Goal: Find specific page/section: Find specific page/section

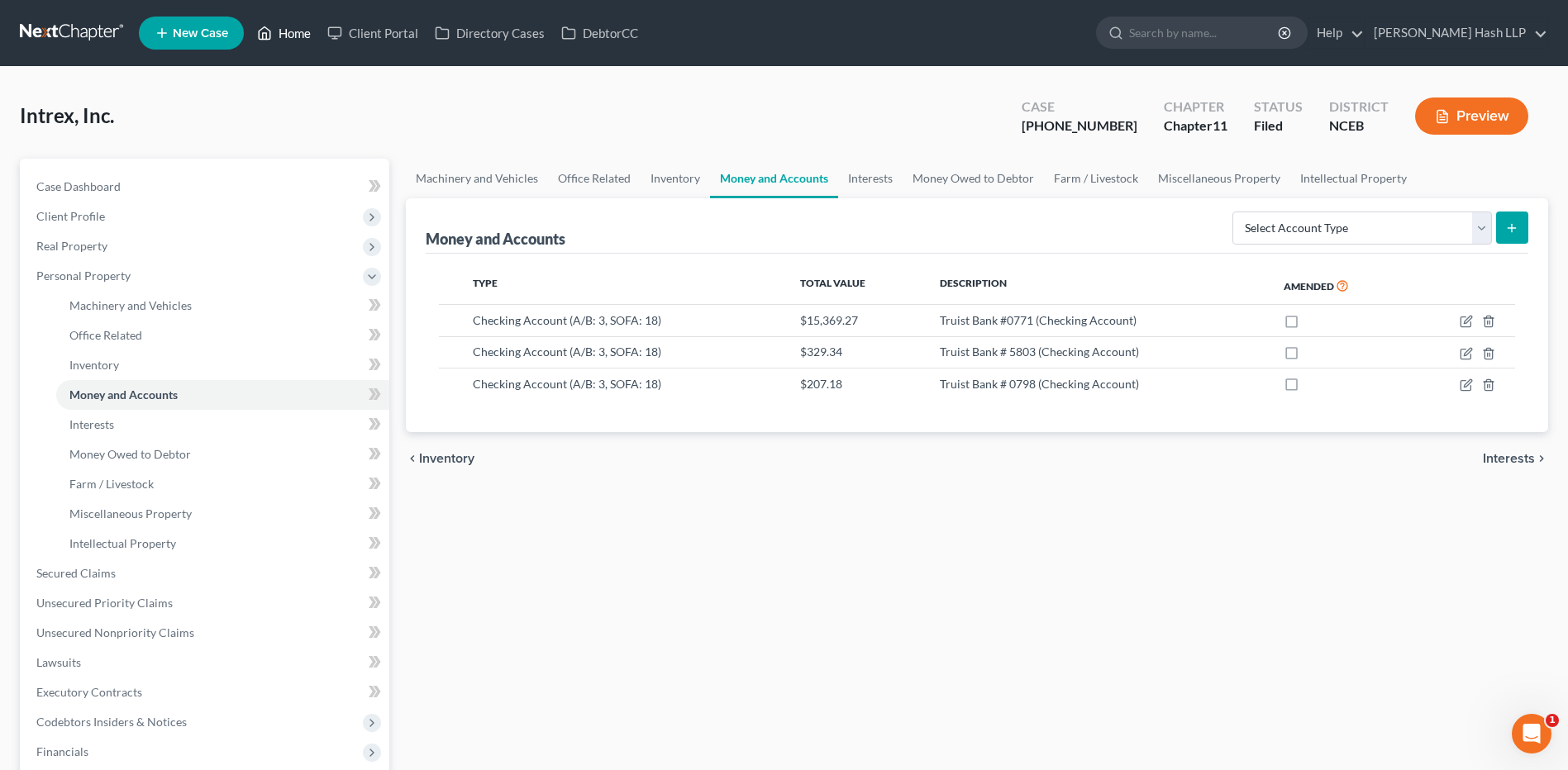
click at [293, 36] on link "Home" at bounding box center [284, 33] width 70 height 30
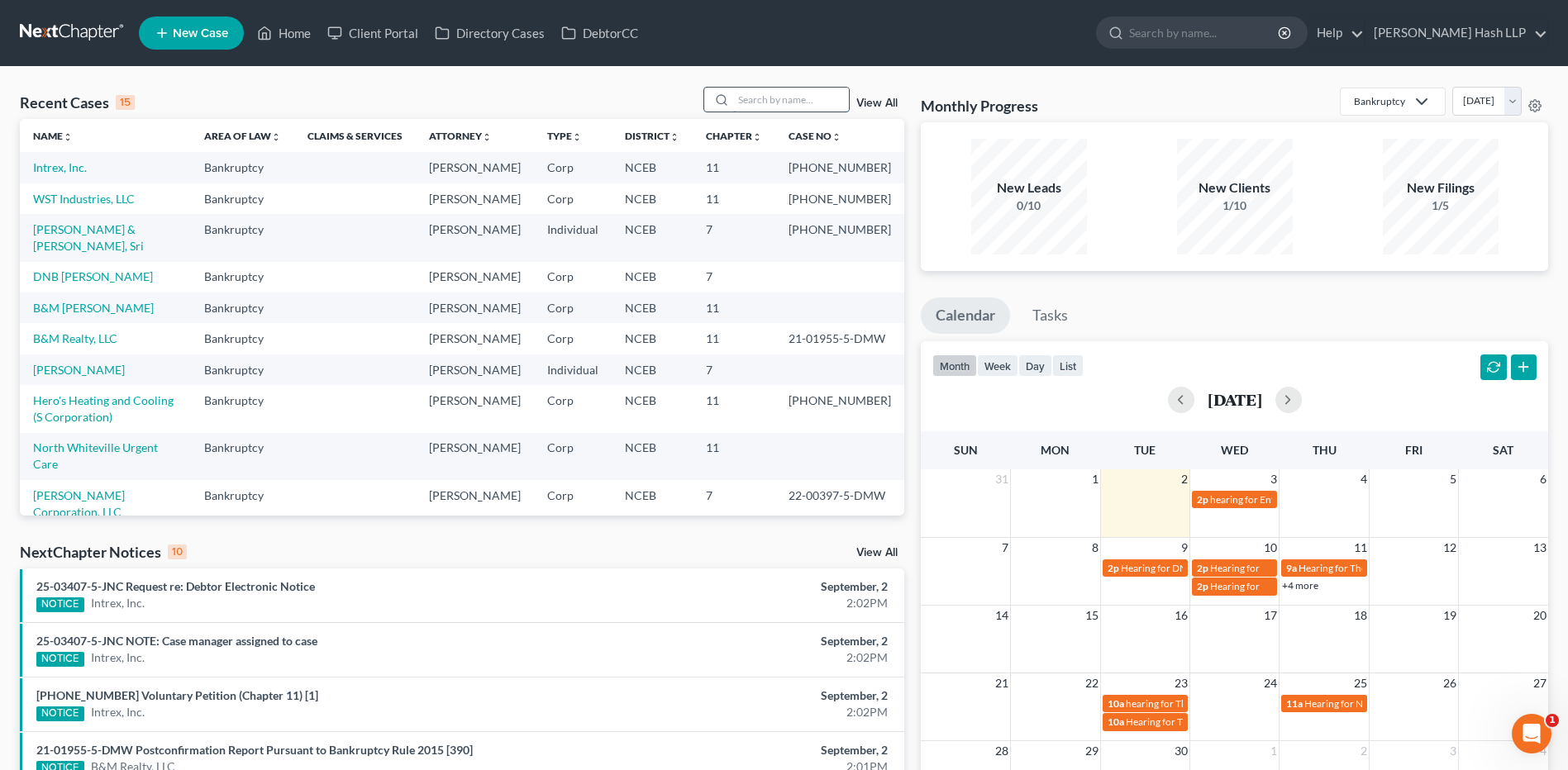
click at [770, 99] on input "search" at bounding box center [791, 99] width 116 height 24
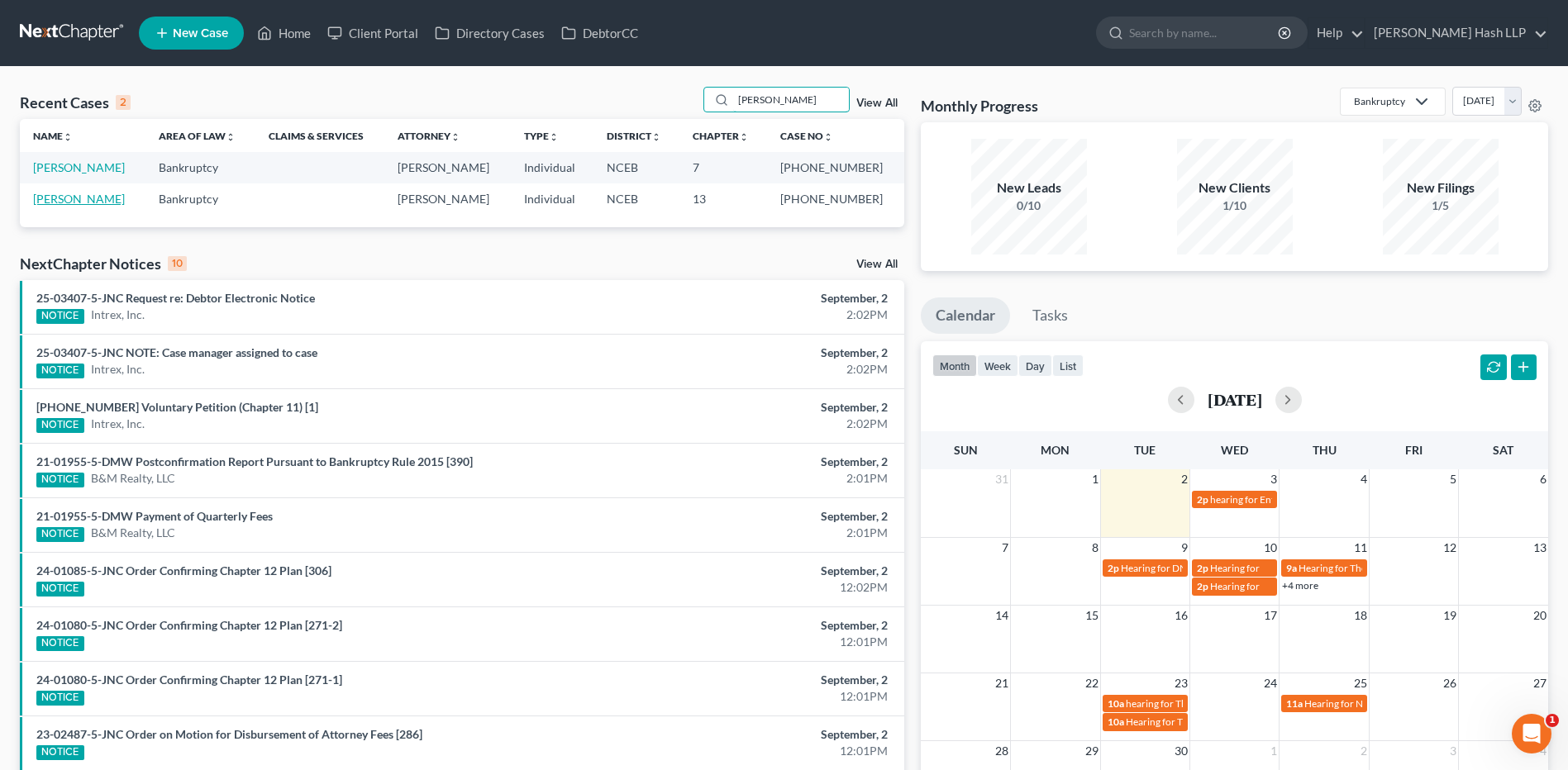
type input "[PERSON_NAME]"
click at [83, 202] on link "[PERSON_NAME]" at bounding box center [78, 199] width 92 height 14
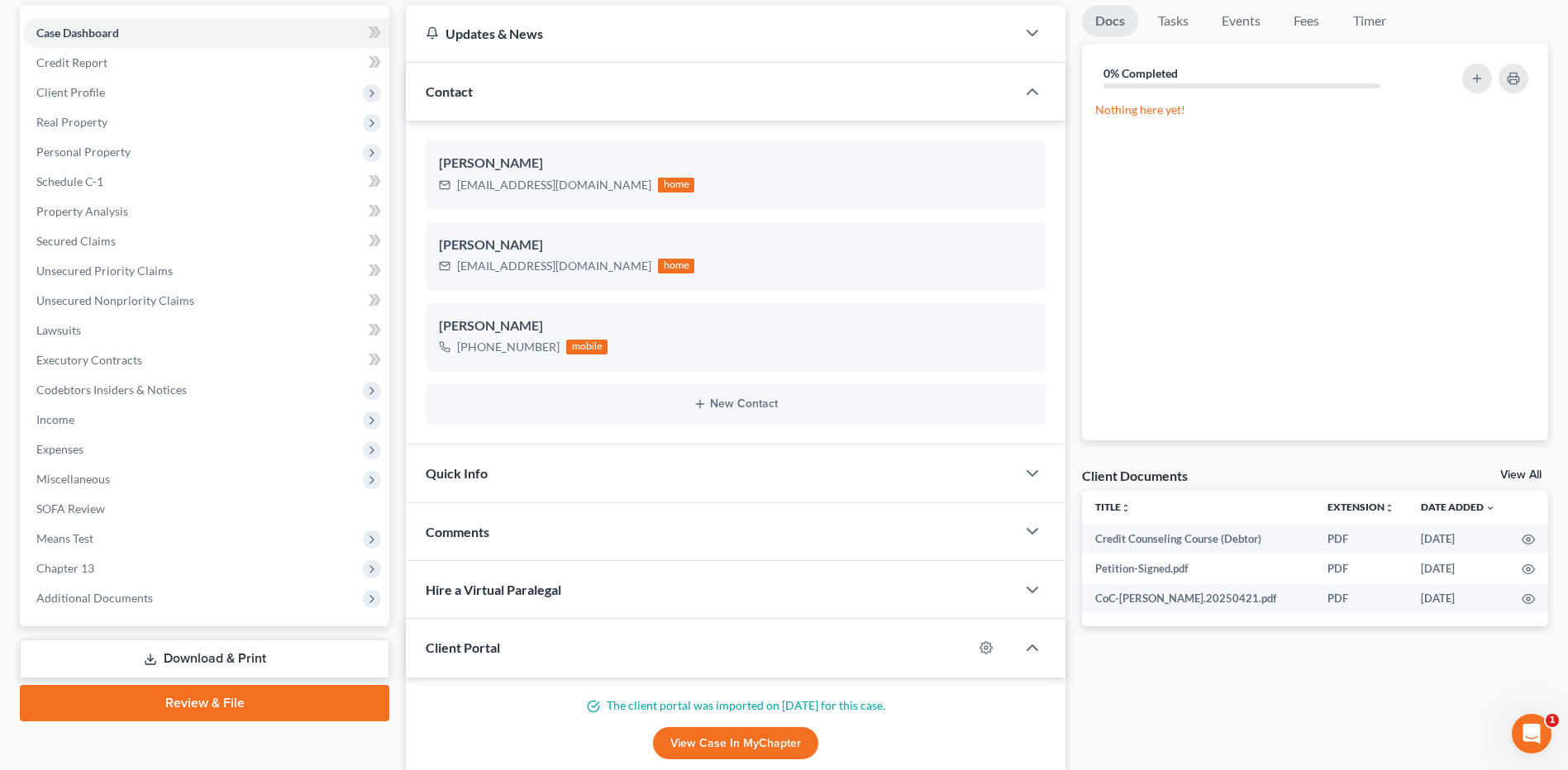
scroll to position [165, 0]
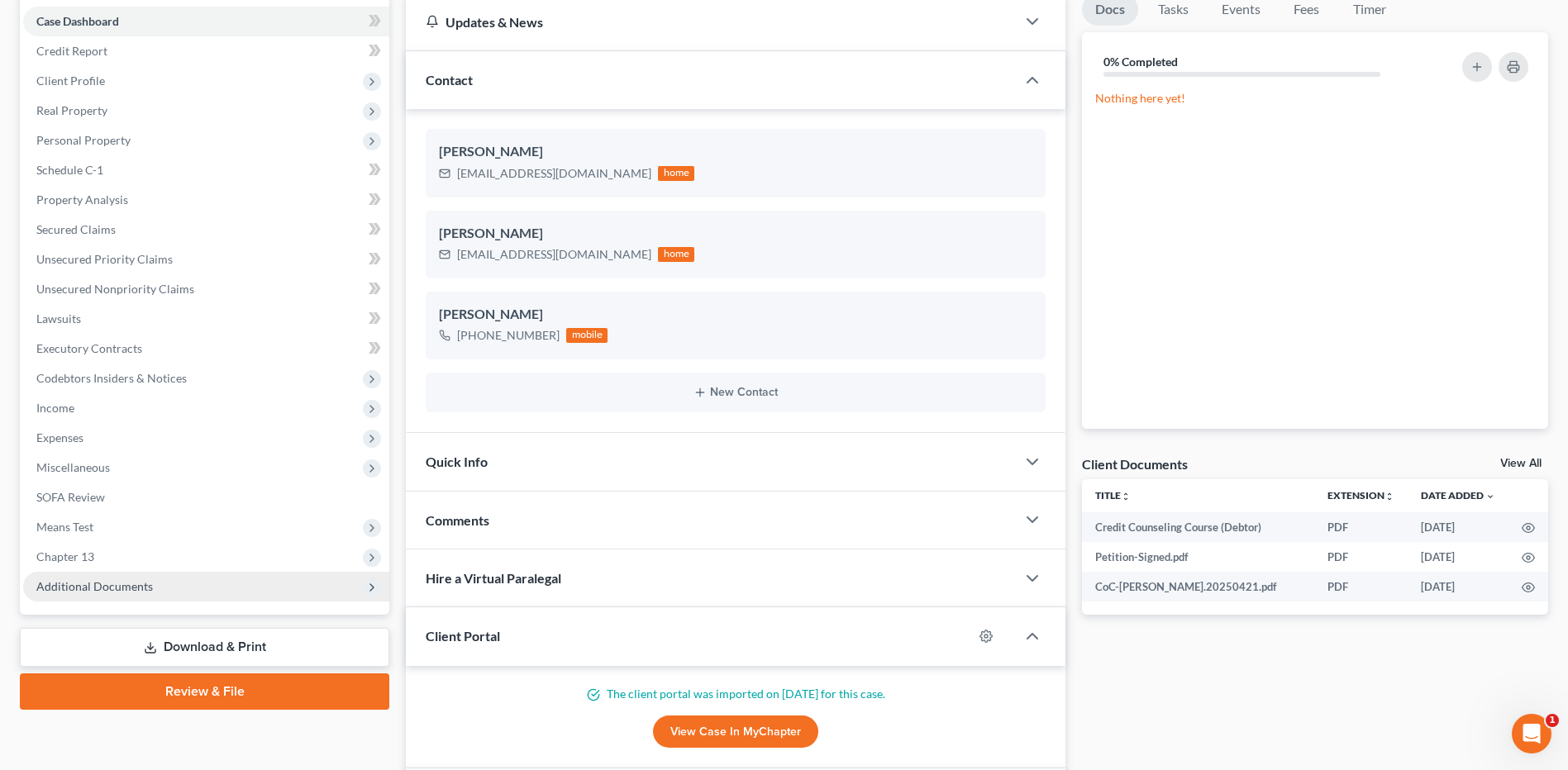
click at [195, 587] on span "Additional Documents" at bounding box center [206, 586] width 366 height 30
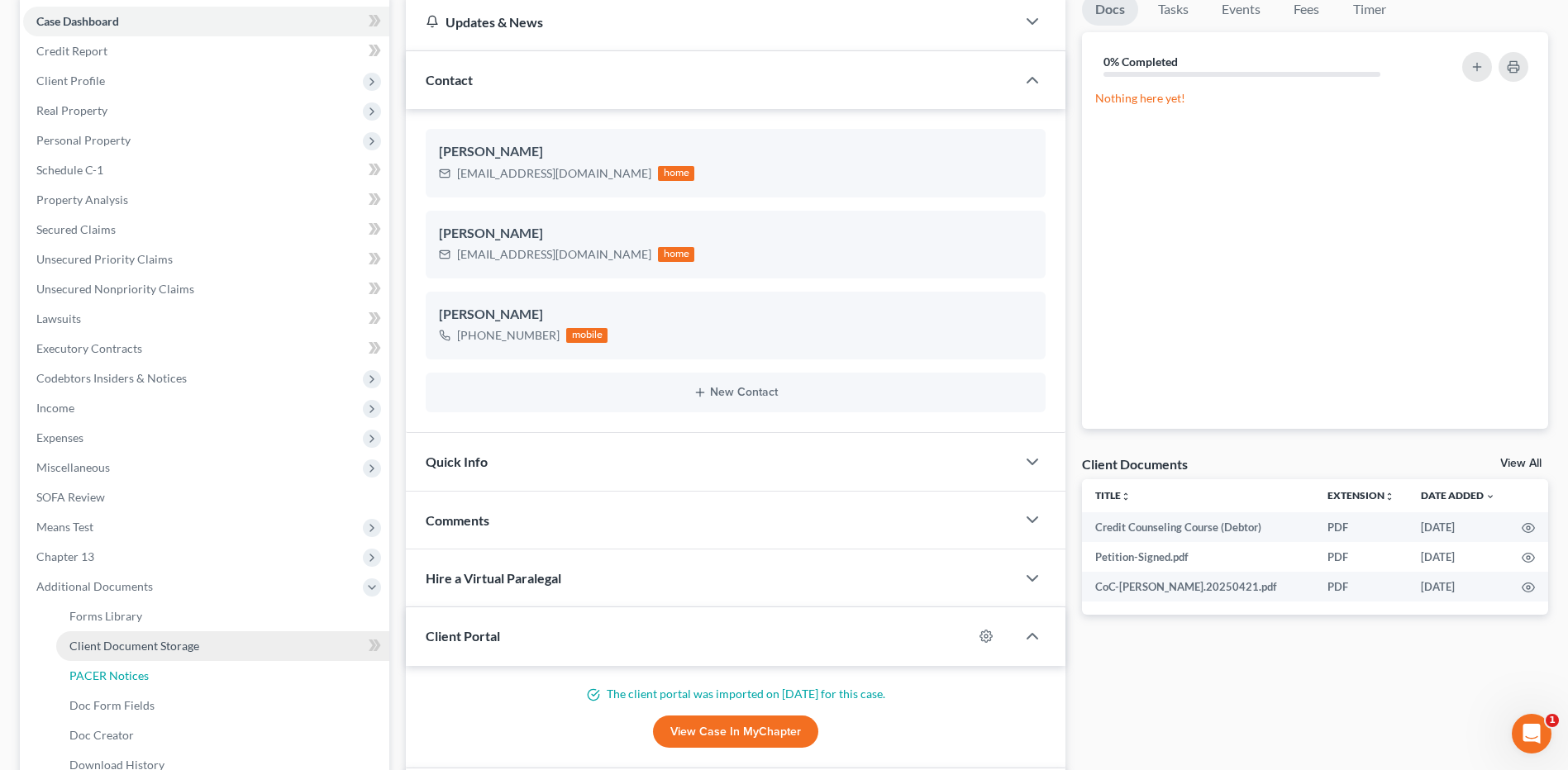
drag, startPoint x: 129, startPoint y: 674, endPoint x: 277, endPoint y: 643, distance: 151.2
click at [130, 674] on span "PACER Notices" at bounding box center [109, 675] width 79 height 14
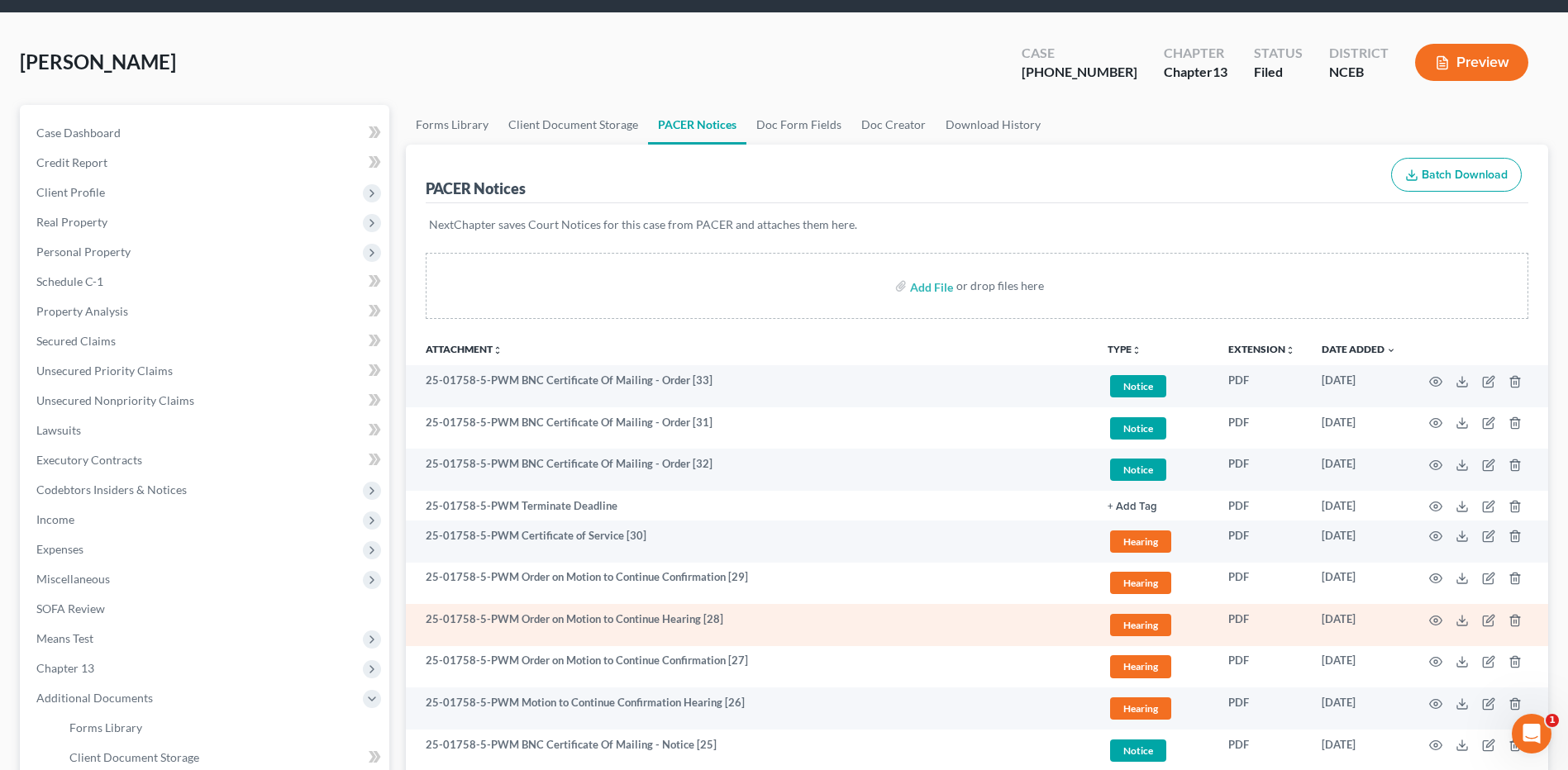
scroll to position [83, 0]
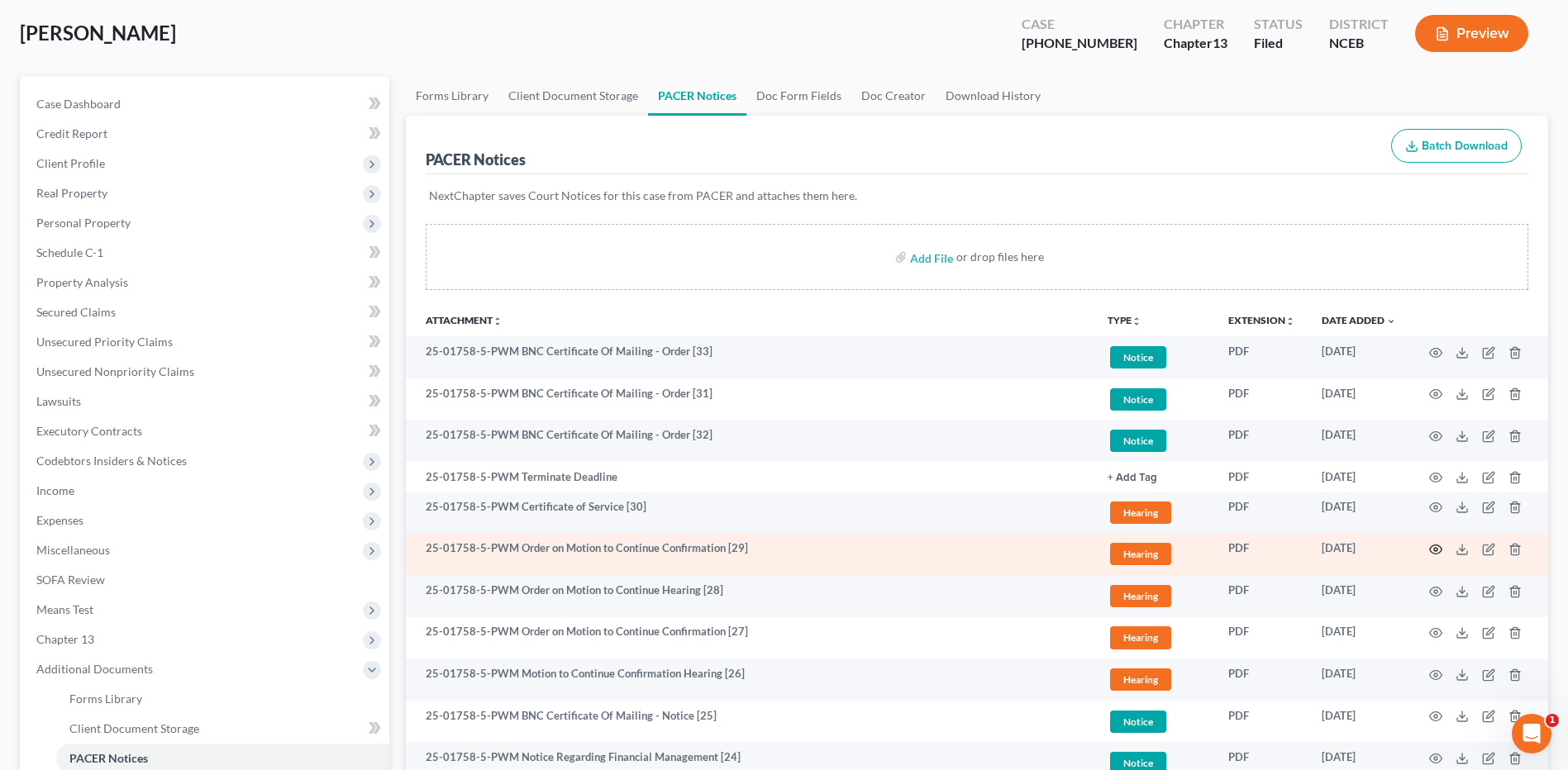
click at [1435, 551] on circle "button" at bounding box center [1436, 549] width 3 height 3
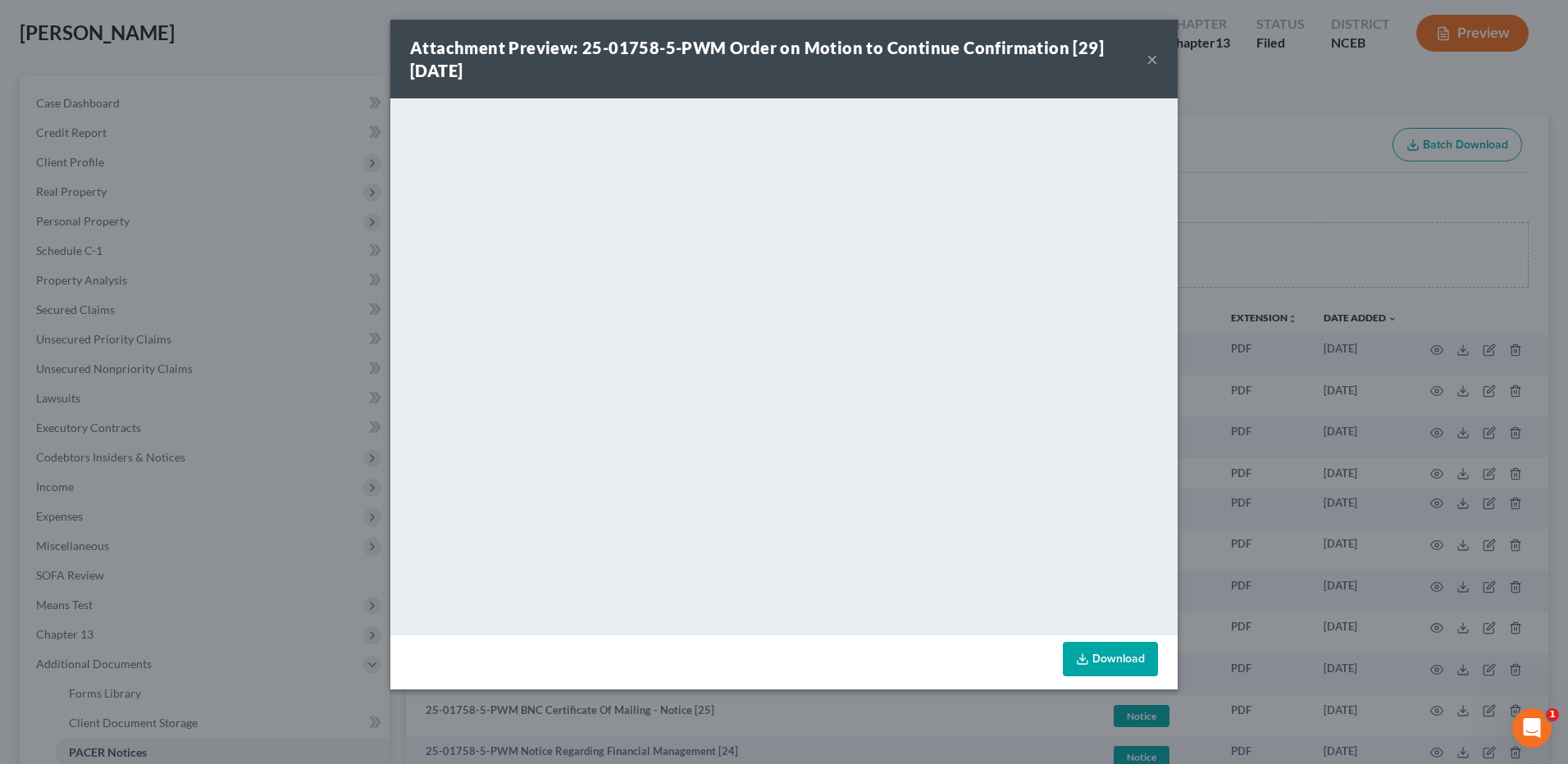
click at [1156, 63] on button "×" at bounding box center [1152, 58] width 11 height 20
